Goal: Find contact information: Find contact information

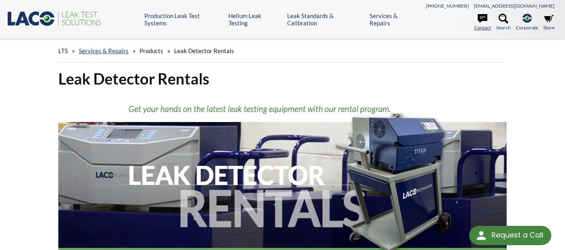
click at [481, 18] on icon at bounding box center [483, 19] width 10 height 10
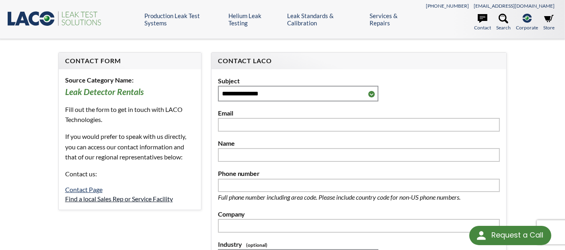
click at [104, 195] on link "Find a local Sales Rep or Service Facility" at bounding box center [119, 199] width 108 height 8
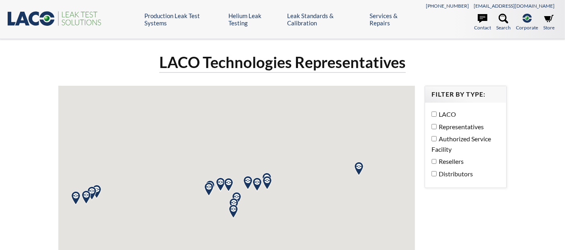
select select "Language Translate Widget"
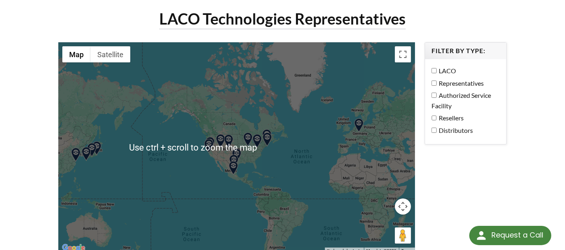
scroll to position [89, 0]
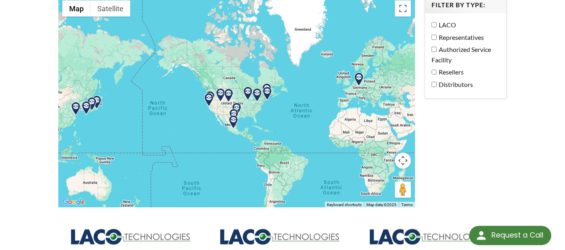
click at [404, 161] on button "Map camera controls" at bounding box center [403, 160] width 16 height 16
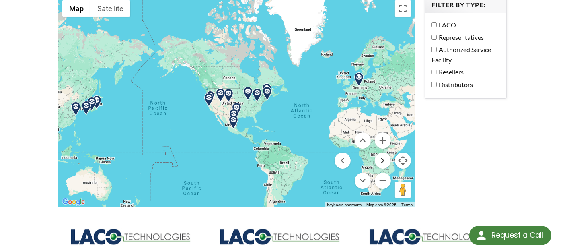
click at [376, 160] on button "Move right" at bounding box center [383, 160] width 16 height 16
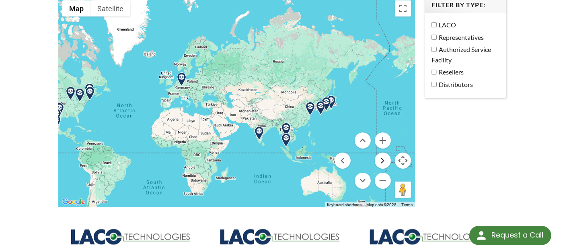
click at [378, 160] on button "Move right" at bounding box center [383, 160] width 16 height 16
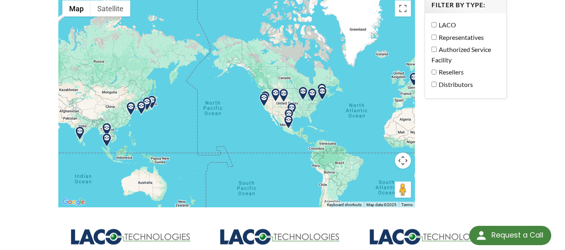
click at [77, 130] on img at bounding box center [80, 133] width 14 height 14
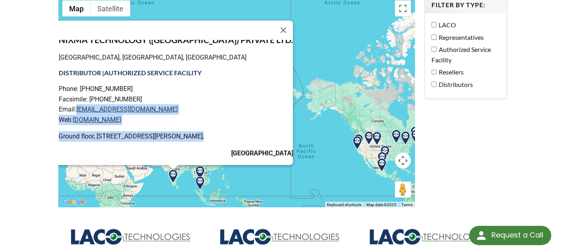
scroll to position [51, 0]
drag, startPoint x: 160, startPoint y: 157, endPoint x: 141, endPoint y: 155, distance: 19.0
click at [141, 155] on div "NIXMA TECHNOLOGY (India) PRIVATE LTD. Coimbatore, Tamil Nadu 641044, India DIST…" at bounding box center [175, 102] width 234 height 125
click at [151, 148] on p "India" at bounding box center [175, 153] width 234 height 10
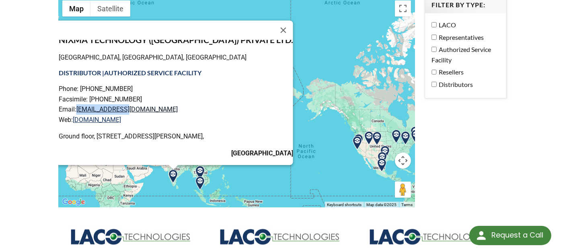
drag, startPoint x: 161, startPoint y: 106, endPoint x: 108, endPoint y: 104, distance: 53.5
click at [108, 104] on p "Phone: +91422- 252-8893 Facsimile: +91422-252-8894 Email: sales@nixma.com Web: …" at bounding box center [175, 104] width 234 height 41
copy link "sales@nixma.com"
